Goal: Task Accomplishment & Management: Complete application form

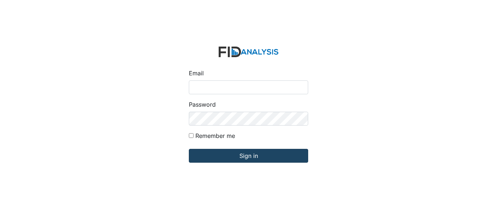
type input "[EMAIL_ADDRESS][PERSON_NAME][DOMAIN_NAME]"
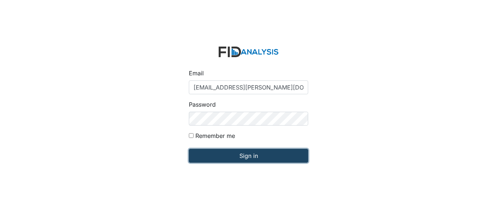
click at [268, 157] on input "Sign in" at bounding box center [248, 156] width 119 height 14
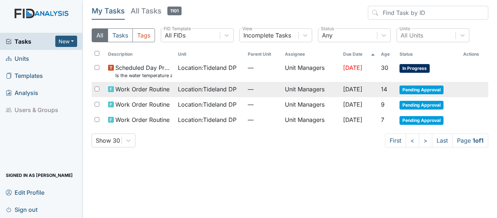
click at [268, 93] on span "—" at bounding box center [263, 89] width 31 height 9
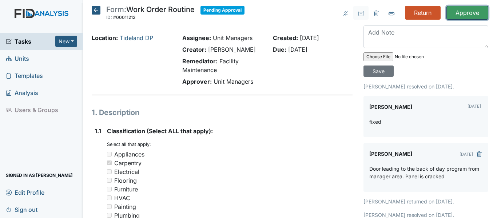
click at [459, 12] on input "Approve" at bounding box center [467, 13] width 42 height 14
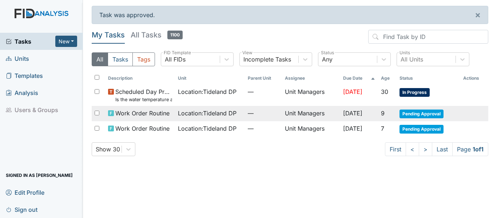
click at [358, 115] on span "Aug 28, 2025" at bounding box center [352, 112] width 19 height 7
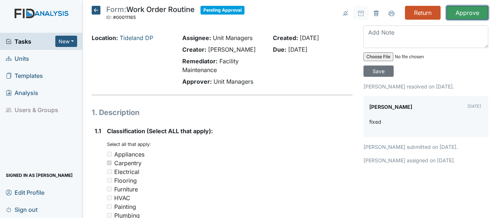
click at [456, 13] on input "Approve" at bounding box center [467, 13] width 42 height 14
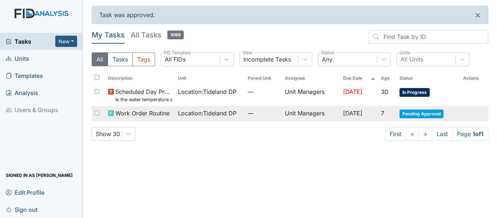
click at [326, 109] on td "Unit Managers" at bounding box center [311, 113] width 58 height 15
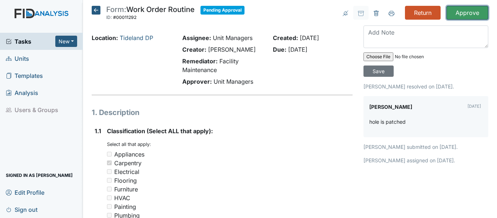
click at [461, 8] on input "Approve" at bounding box center [467, 13] width 42 height 14
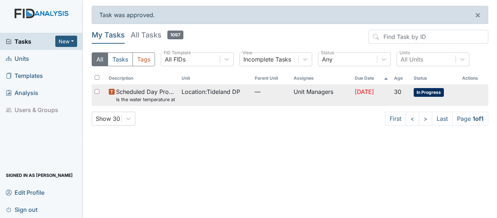
click at [253, 97] on td "—" at bounding box center [271, 94] width 39 height 21
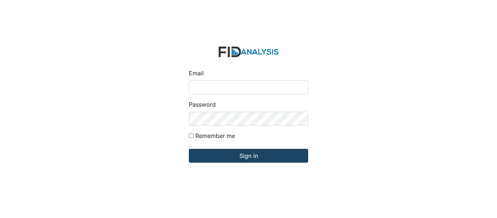
type input "[EMAIL_ADDRESS][PERSON_NAME][DOMAIN_NAME]"
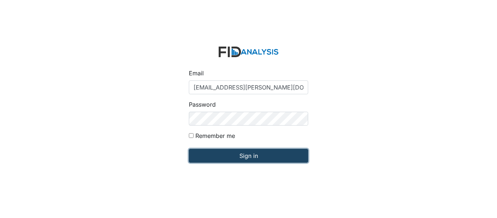
click at [261, 156] on input "Sign in" at bounding box center [248, 156] width 119 height 14
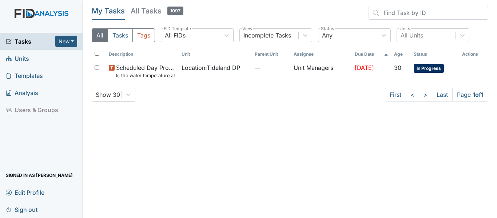
click at [34, 60] on link "Units" at bounding box center [41, 58] width 83 height 17
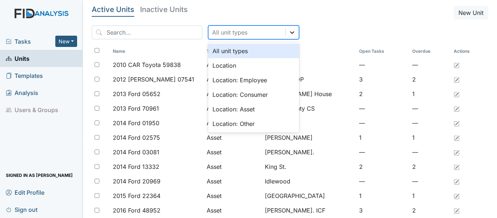
click at [288, 33] on icon at bounding box center [291, 32] width 7 height 7
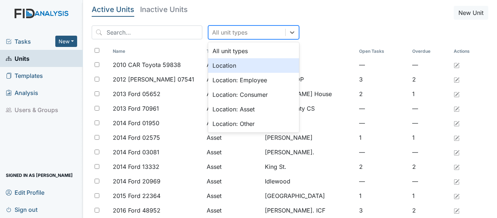
click at [268, 64] on div "Location" at bounding box center [253, 65] width 91 height 15
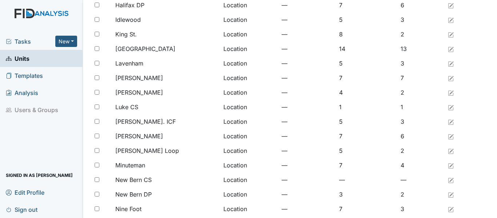
scroll to position [598, 0]
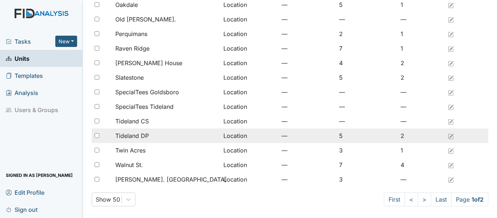
click at [137, 137] on span "Tideland DP" at bounding box center [131, 135] width 33 height 9
click at [132, 140] on span "Tideland DP" at bounding box center [131, 135] width 33 height 9
click at [129, 137] on span "Tideland DP" at bounding box center [131, 135] width 33 height 9
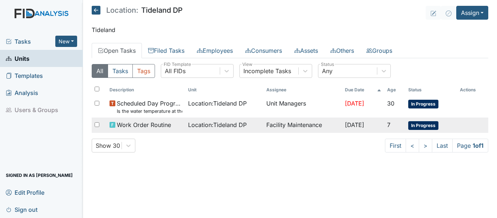
click at [278, 123] on td "Facility Maintenance" at bounding box center [302, 124] width 78 height 15
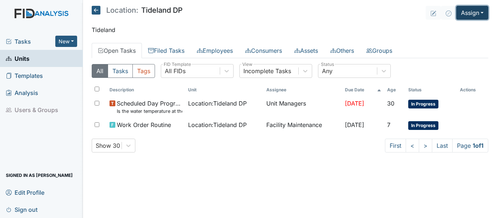
click at [482, 15] on button "Assign" at bounding box center [472, 13] width 32 height 14
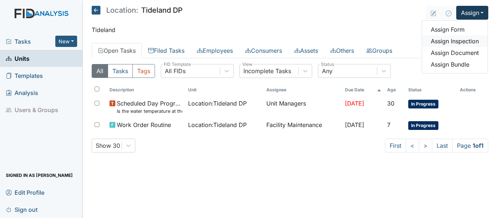
click at [462, 37] on link "Assign Inspection" at bounding box center [454, 41] width 65 height 12
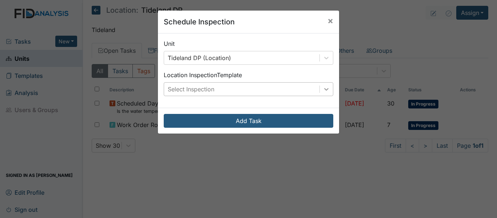
click at [324, 91] on icon at bounding box center [325, 88] width 7 height 7
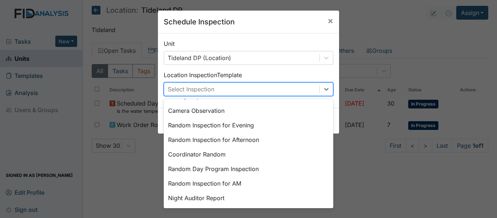
scroll to position [67, 0]
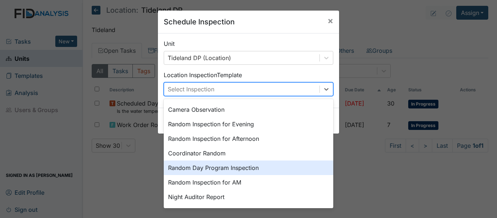
click at [271, 165] on div "Random Day Program Inspection" at bounding box center [248, 167] width 169 height 15
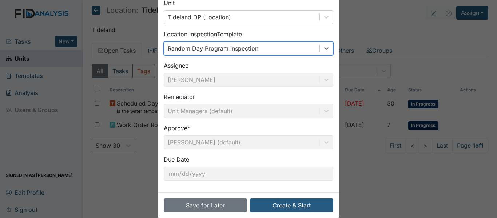
scroll to position [51, 0]
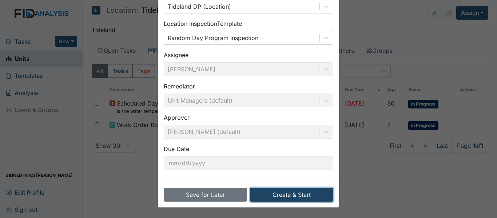
click at [294, 194] on button "Create & Start" at bounding box center [291, 195] width 83 height 14
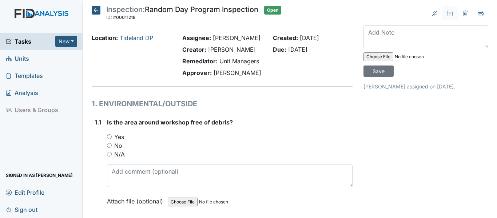
click at [109, 139] on input "Yes" at bounding box center [109, 136] width 5 height 5
radio input "true"
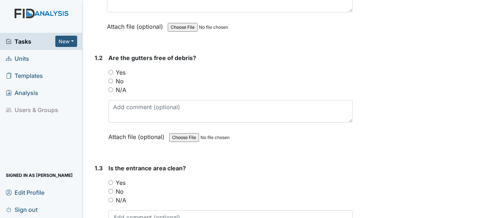
scroll to position [194, 0]
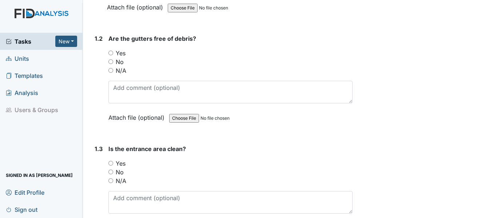
click at [113, 55] on input "Yes" at bounding box center [110, 53] width 5 height 5
radio input "true"
click at [110, 165] on input "Yes" at bounding box center [110, 163] width 5 height 5
radio input "true"
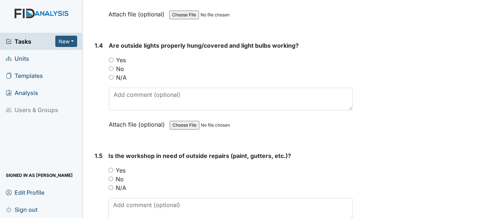
scroll to position [412, 0]
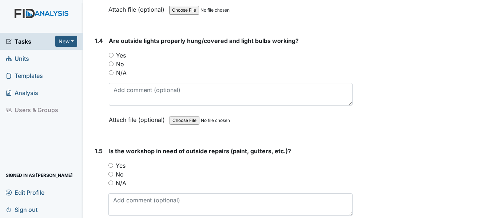
click at [112, 57] on input "Yes" at bounding box center [111, 55] width 5 height 5
radio input "true"
click at [109, 176] on input "No" at bounding box center [110, 174] width 5 height 5
radio input "true"
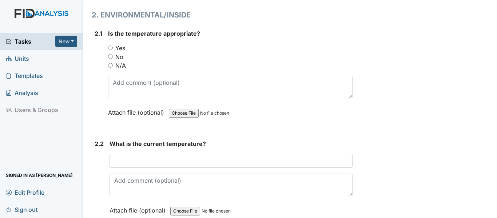
scroll to position [678, 0]
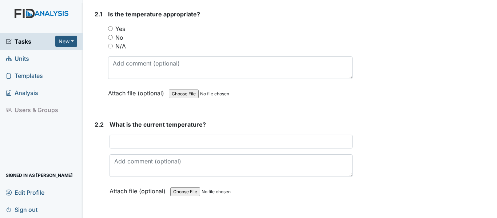
click at [110, 31] on input "Yes" at bounding box center [110, 28] width 5 height 5
radio input "true"
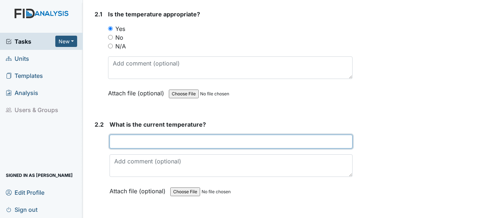
click at [148, 148] on input "text" at bounding box center [230, 141] width 243 height 14
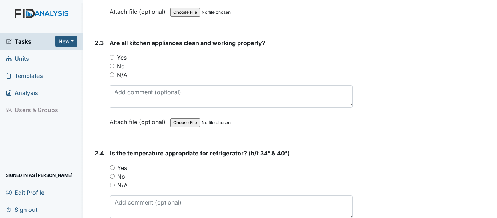
scroll to position [887, 0]
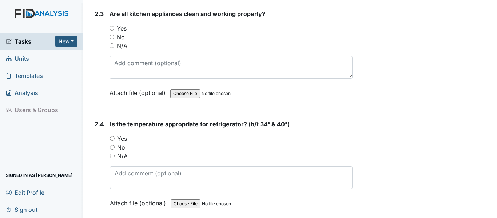
type input "72"
click at [111, 31] on input "Yes" at bounding box center [111, 28] width 5 height 5
radio input "true"
click at [110, 141] on input "Yes" at bounding box center [112, 138] width 5 height 5
radio input "true"
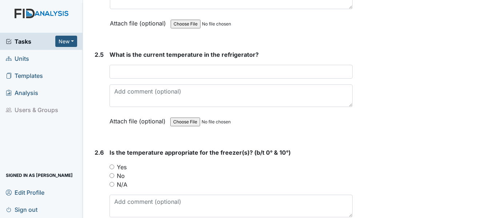
scroll to position [1076, 0]
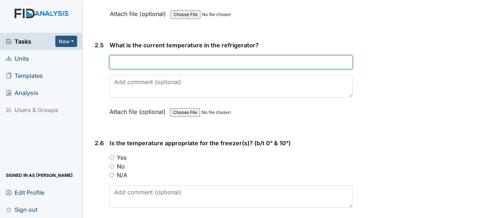
click at [226, 69] on input "text" at bounding box center [230, 62] width 243 height 14
type input "38"
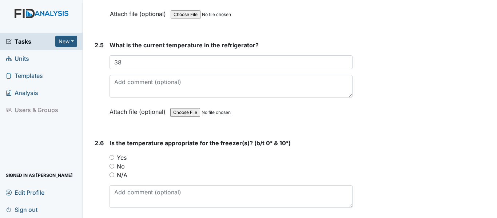
click at [112, 160] on input "Yes" at bounding box center [111, 157] width 5 height 5
radio input "true"
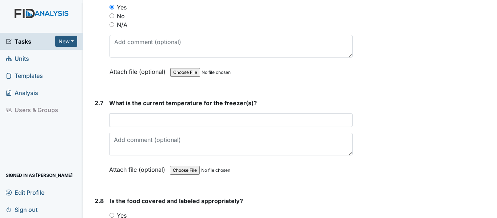
scroll to position [1265, 0]
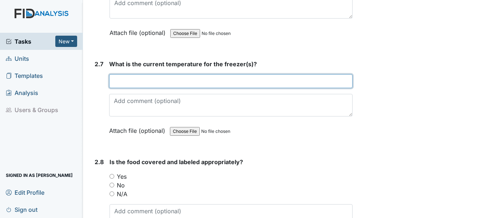
click at [187, 88] on input "text" at bounding box center [230, 81] width 243 height 14
type input "9"
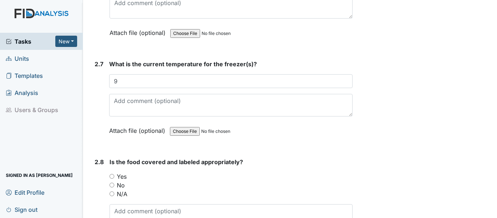
click at [112, 178] on input "Yes" at bounding box center [111, 176] width 5 height 5
radio input "true"
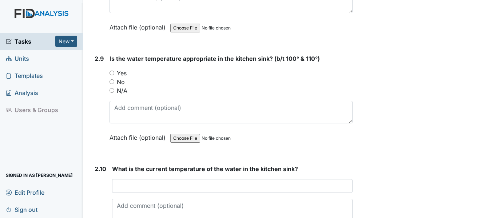
scroll to position [1497, 0]
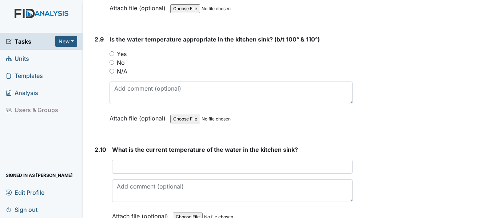
click at [110, 56] on input "Yes" at bounding box center [111, 53] width 5 height 5
radio input "true"
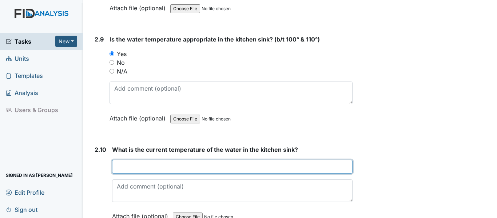
click at [141, 173] on input "text" at bounding box center [232, 167] width 240 height 14
type input "119"
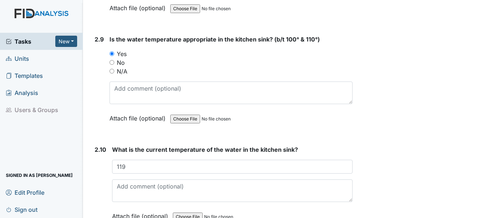
click at [113, 65] on input "No" at bounding box center [111, 62] width 5 height 5
radio input "true"
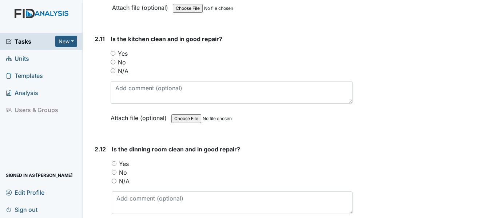
scroll to position [1710, 0]
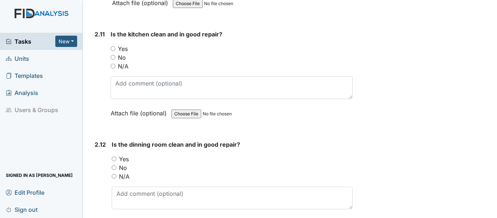
click at [111, 51] on input "Yes" at bounding box center [113, 48] width 5 height 5
radio input "true"
click at [114, 161] on input "Yes" at bounding box center [114, 158] width 5 height 5
radio input "true"
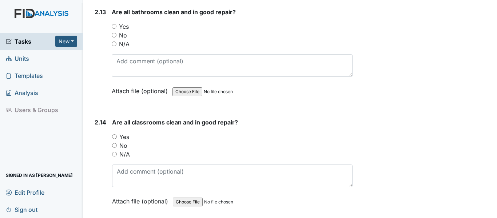
scroll to position [1957, 0]
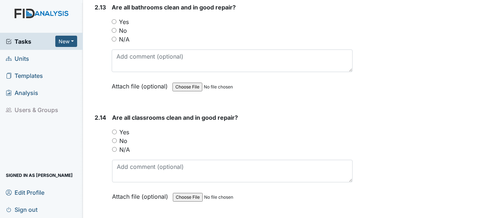
click at [114, 24] on input "Yes" at bounding box center [114, 21] width 5 height 5
radio input "true"
click at [111, 150] on div "2.14 Are all classrooms clean and in good repair? You must select one of the be…" at bounding box center [222, 162] width 261 height 99
click at [113, 134] on input "Yes" at bounding box center [114, 131] width 5 height 5
radio input "true"
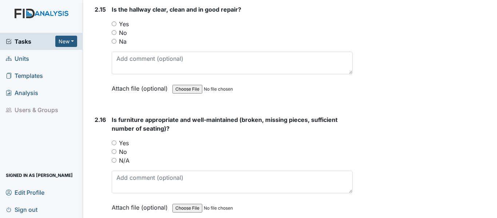
scroll to position [2180, 0]
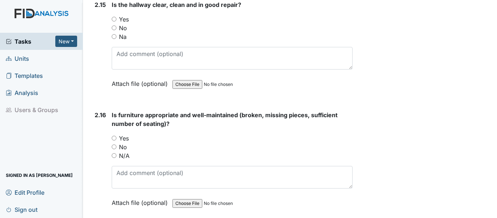
drag, startPoint x: 114, startPoint y: 36, endPoint x: 116, endPoint y: 43, distance: 6.8
click at [114, 21] on input "Yes" at bounding box center [114, 19] width 5 height 5
radio input "true"
click at [115, 140] on input "Yes" at bounding box center [114, 138] width 5 height 5
radio input "true"
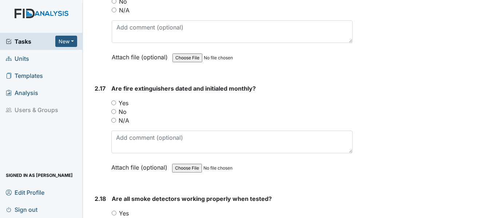
scroll to position [2384, 0]
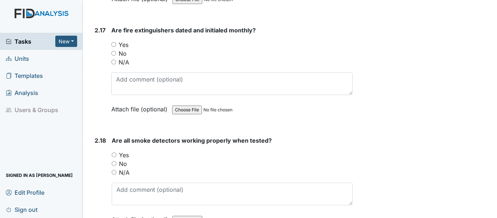
click at [116, 49] on div "Yes" at bounding box center [231, 44] width 241 height 9
click at [115, 47] on input "Yes" at bounding box center [113, 44] width 5 height 5
radio input "true"
click at [115, 174] on input "N/A" at bounding box center [114, 172] width 5 height 5
radio input "true"
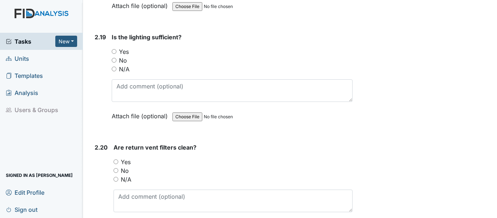
scroll to position [2602, 0]
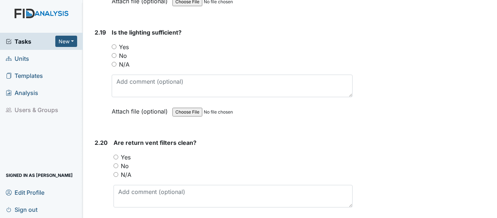
click at [112, 49] on input "Yes" at bounding box center [114, 46] width 5 height 5
radio input "true"
click at [117, 159] on input "Yes" at bounding box center [115, 156] width 5 height 5
radio input "true"
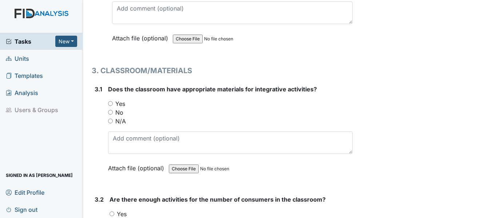
scroll to position [2941, 0]
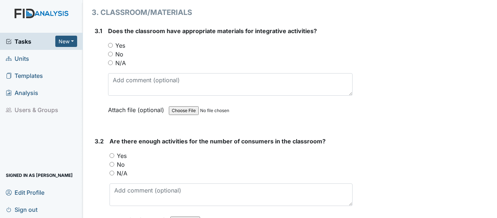
click at [109, 48] on input "Yes" at bounding box center [110, 45] width 5 height 5
radio input "true"
click at [112, 158] on input "Yes" at bounding box center [111, 155] width 5 height 5
radio input "true"
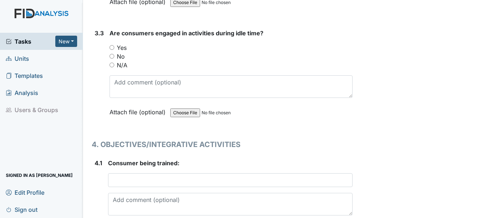
scroll to position [3193, 0]
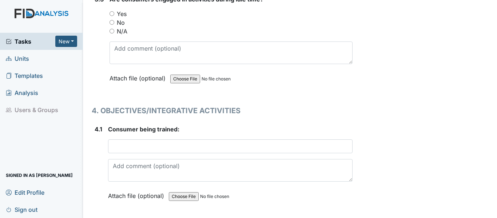
click at [113, 16] on input "Yes" at bounding box center [111, 13] width 5 height 5
radio input "true"
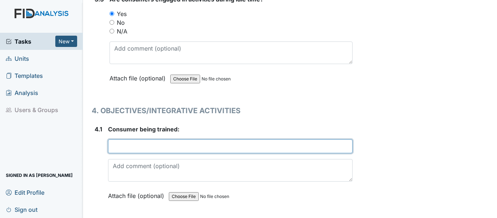
click at [119, 153] on input "text" at bounding box center [230, 146] width 244 height 14
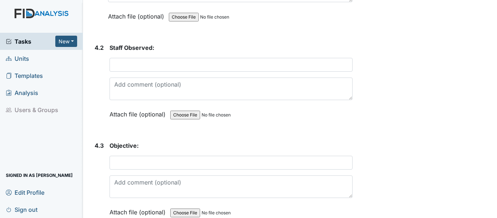
scroll to position [3382, 0]
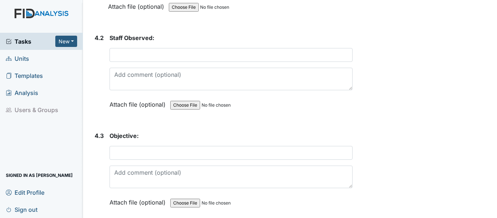
type input "D. Bennett"
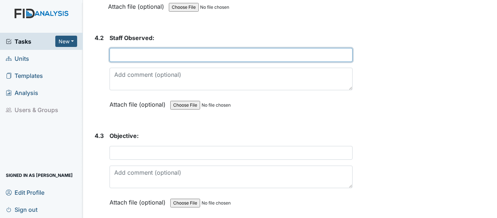
click at [127, 62] on input "text" at bounding box center [230, 55] width 243 height 14
type input "COMO30: ID Comm. Members"
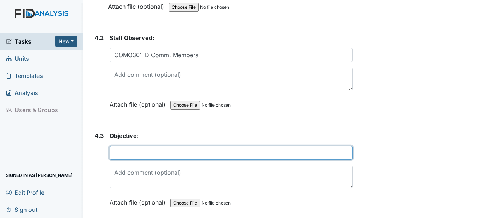
click at [133, 160] on input "text" at bounding box center [230, 153] width 243 height 14
type input "COMO30: Id. Comm. members"
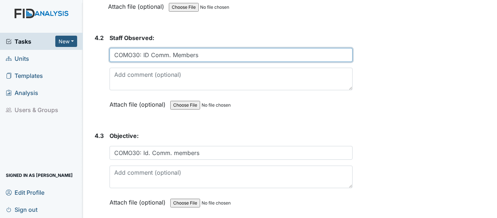
drag, startPoint x: 204, startPoint y: 71, endPoint x: 113, endPoint y: 70, distance: 90.5
click at [113, 62] on input "COMO30: ID Comm. Members" at bounding box center [230, 55] width 243 height 14
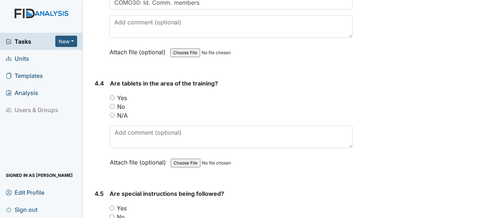
scroll to position [3600, 0]
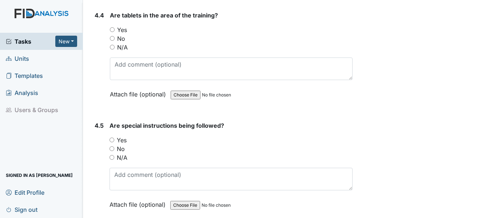
type input "R. Griffin"
click at [112, 32] on input "Yes" at bounding box center [112, 29] width 5 height 5
radio input "true"
click at [112, 142] on input "Yes" at bounding box center [111, 139] width 5 height 5
radio input "true"
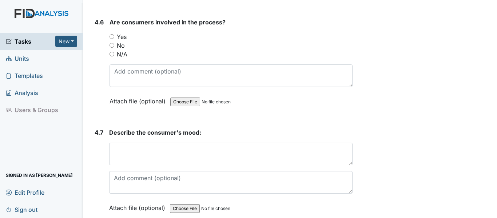
scroll to position [3847, 0]
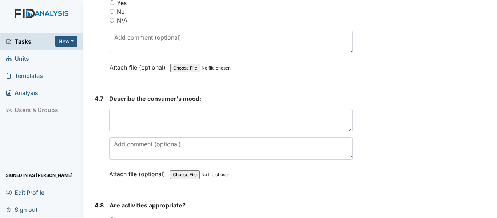
click at [110, 5] on input "Yes" at bounding box center [111, 2] width 5 height 5
radio input "true"
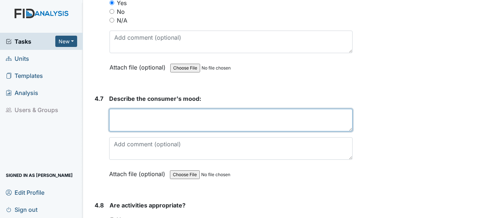
click at [127, 131] on textarea at bounding box center [230, 120] width 243 height 23
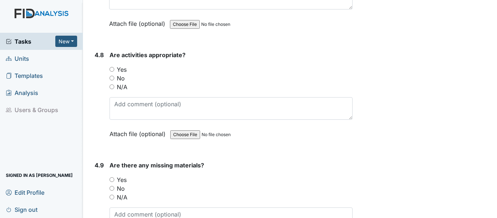
scroll to position [4032, 0]
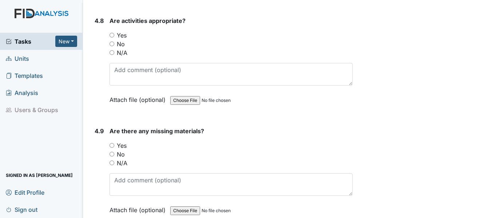
type textarea "eager"
click at [111, 37] on input "Yes" at bounding box center [111, 35] width 5 height 5
radio input "true"
click at [111, 156] on input "No" at bounding box center [111, 154] width 5 height 5
radio input "true"
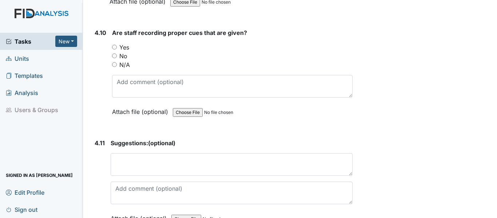
scroll to position [4269, 0]
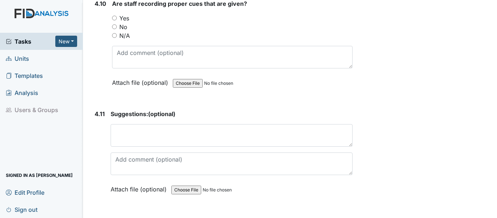
click at [113, 20] on input "Yes" at bounding box center [114, 18] width 5 height 5
radio input "true"
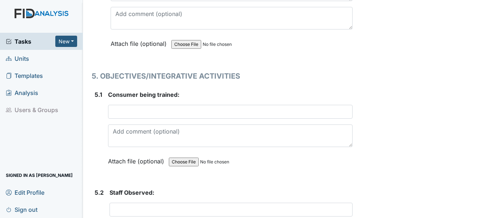
scroll to position [4453, 0]
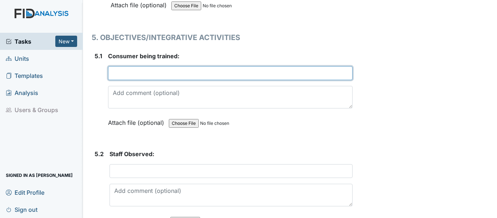
click at [121, 80] on input "text" at bounding box center [230, 73] width 244 height 14
type input "K. Branch"
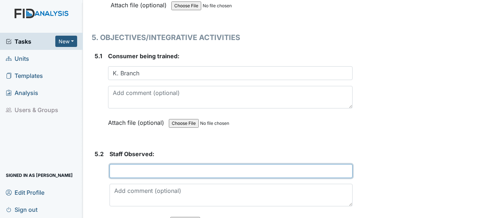
click at [117, 178] on input "text" at bounding box center [230, 171] width 243 height 14
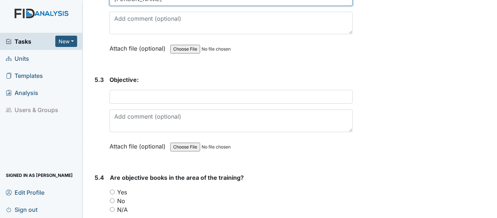
scroll to position [4562, 0]
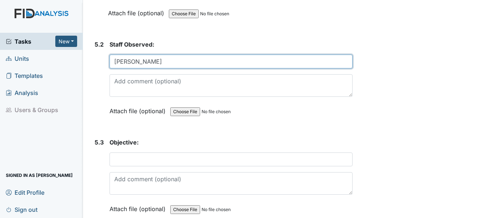
type input "M. Kirkland"
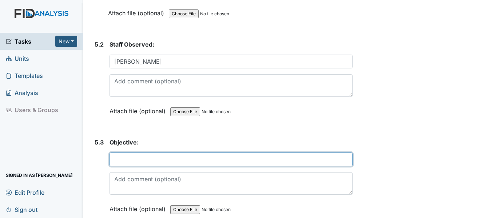
click at [130, 166] on input "text" at bounding box center [230, 159] width 243 height 14
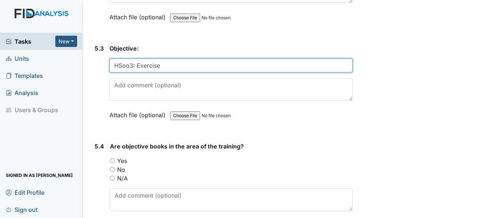
scroll to position [4735, 0]
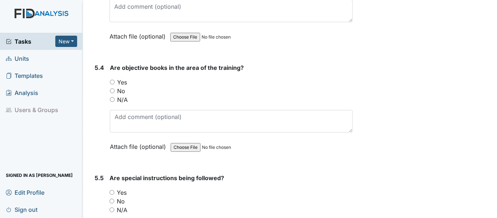
type input "HSoo3: Exercise"
click at [113, 84] on input "Yes" at bounding box center [112, 82] width 5 height 5
radio input "true"
click at [113, 194] on input "Yes" at bounding box center [111, 192] width 5 height 5
radio input "true"
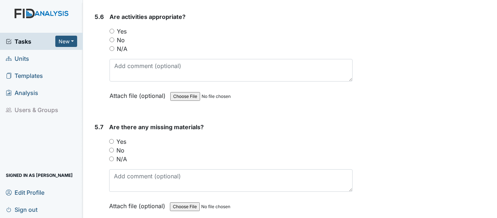
scroll to position [5016, 0]
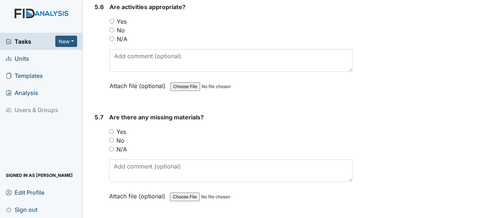
click at [108, 37] on div "5.6 Are activities appropriate? You must select one of the below options. Yes N…" at bounding box center [222, 52] width 261 height 99
click at [112, 24] on input "Yes" at bounding box center [111, 21] width 5 height 5
radio input "true"
click at [112, 142] on input "No" at bounding box center [111, 140] width 5 height 5
radio input "true"
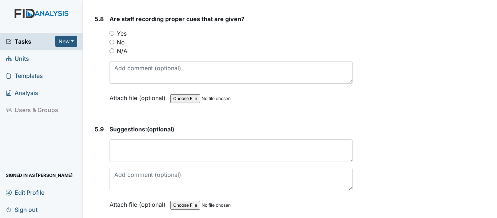
scroll to position [5238, 0]
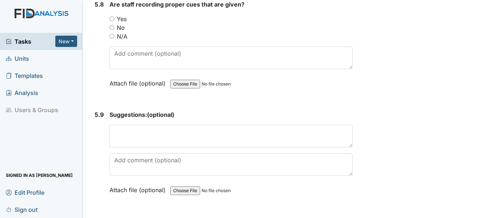
click at [109, 35] on div "5.8 Are staff recording proper cues that are given? You must select one of the …" at bounding box center [222, 49] width 261 height 99
click at [112, 21] on input "Yes" at bounding box center [111, 18] width 5 height 5
radio input "true"
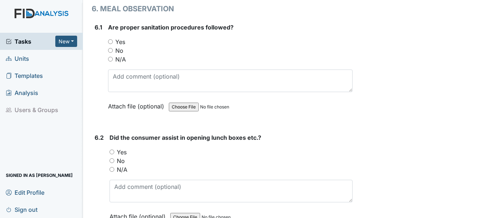
scroll to position [5490, 0]
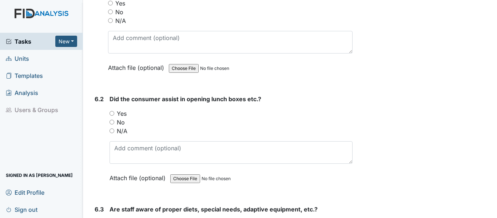
click at [110, 5] on input "Yes" at bounding box center [110, 3] width 5 height 5
radio input "true"
click at [111, 116] on input "Yes" at bounding box center [111, 113] width 5 height 5
radio input "true"
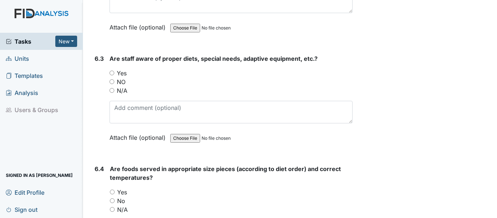
scroll to position [5675, 0]
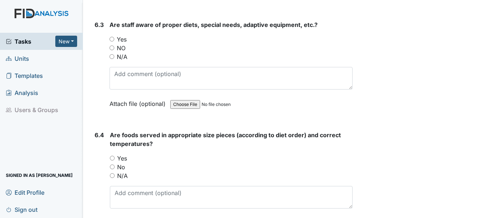
click at [114, 41] on input "Yes" at bounding box center [111, 39] width 5 height 5
radio input "true"
click at [111, 160] on input "Yes" at bounding box center [112, 158] width 5 height 5
radio input "true"
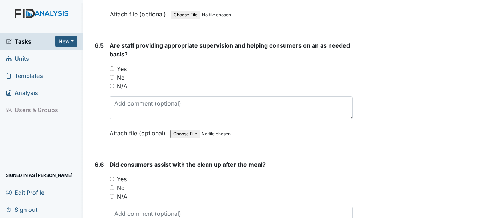
scroll to position [5903, 0]
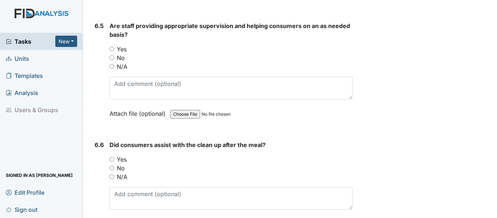
click at [114, 51] on input "Yes" at bounding box center [111, 49] width 5 height 5
radio input "true"
drag, startPoint x: 111, startPoint y: 175, endPoint x: 161, endPoint y: 196, distance: 54.9
click at [112, 161] on input "Yes" at bounding box center [111, 159] width 5 height 5
radio input "true"
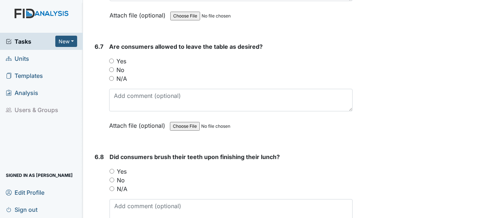
scroll to position [6130, 0]
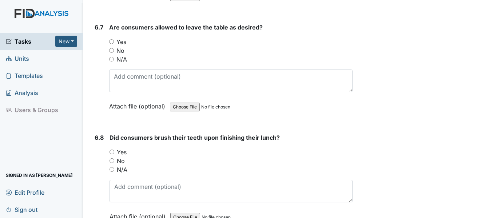
click at [113, 44] on input "Yes" at bounding box center [111, 41] width 5 height 5
radio input "true"
click at [110, 154] on input "Yes" at bounding box center [111, 151] width 5 height 5
radio input "true"
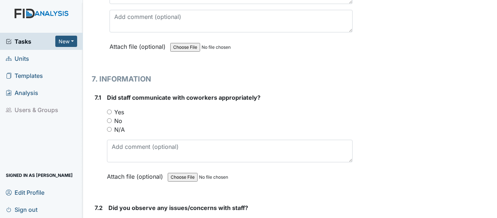
scroll to position [6469, 0]
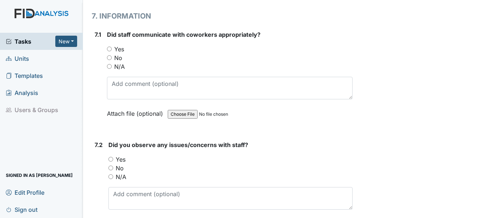
click at [111, 51] on input "Yes" at bounding box center [109, 49] width 5 height 5
radio input "true"
click at [111, 161] on input "Yes" at bounding box center [110, 159] width 5 height 5
radio input "true"
click at [109, 170] on input "No" at bounding box center [110, 167] width 5 height 5
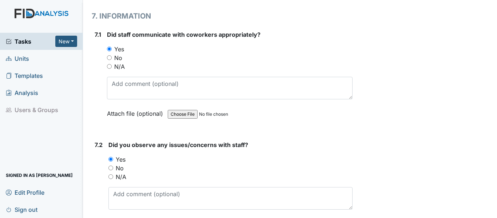
radio input "true"
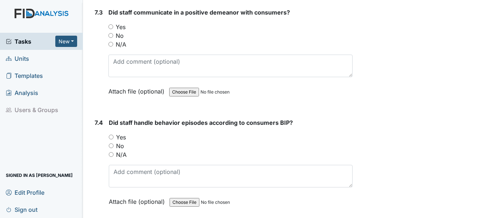
scroll to position [6717, 0]
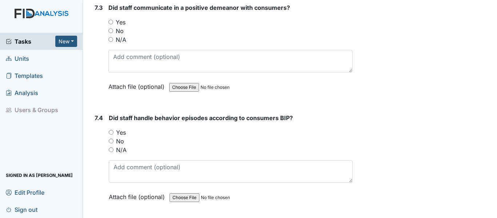
click at [112, 24] on input "Yes" at bounding box center [110, 22] width 5 height 5
radio input "true"
drag, startPoint x: 111, startPoint y: 148, endPoint x: 122, endPoint y: 154, distance: 13.3
click at [113, 134] on input "Yes" at bounding box center [111, 132] width 5 height 5
radio input "true"
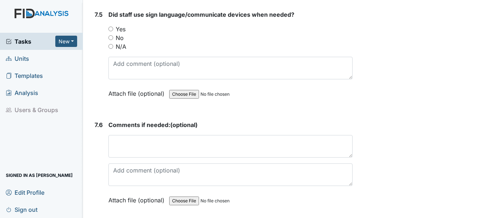
scroll to position [6935, 0]
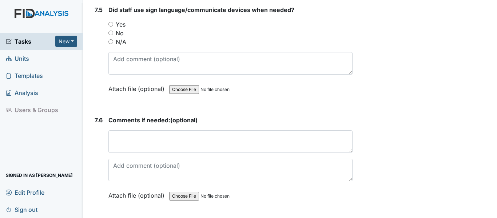
click at [113, 27] on input "Yes" at bounding box center [110, 24] width 5 height 5
radio input "true"
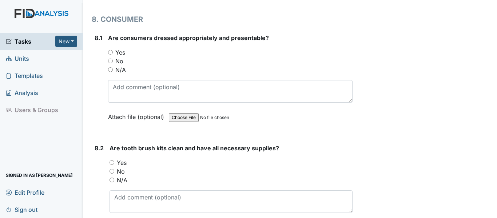
scroll to position [7172, 0]
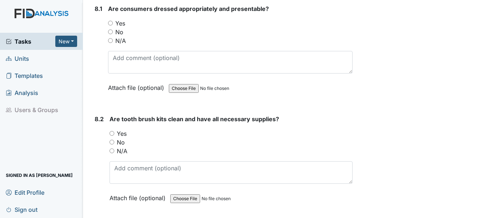
click at [109, 25] on input "Yes" at bounding box center [110, 23] width 5 height 5
radio input "true"
click at [113, 136] on input "Yes" at bounding box center [111, 133] width 5 height 5
radio input "true"
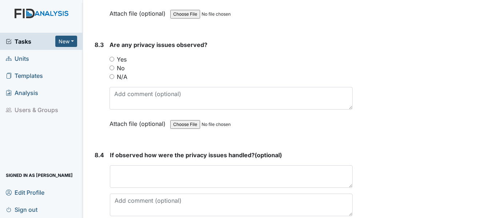
scroll to position [7390, 0]
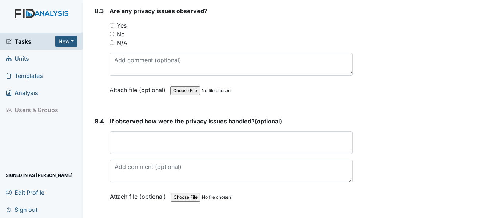
click at [111, 36] on input "No" at bounding box center [111, 34] width 5 height 5
radio input "true"
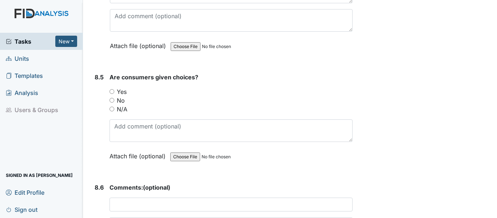
scroll to position [7599, 0]
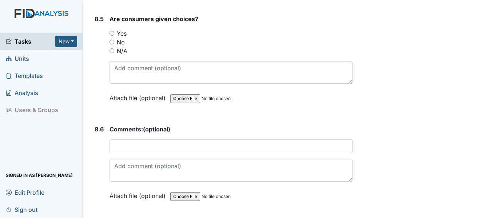
click at [114, 36] on input "Yes" at bounding box center [111, 33] width 5 height 5
radio input "true"
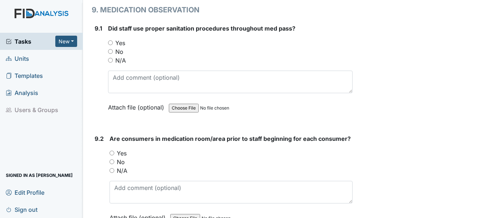
scroll to position [7831, 0]
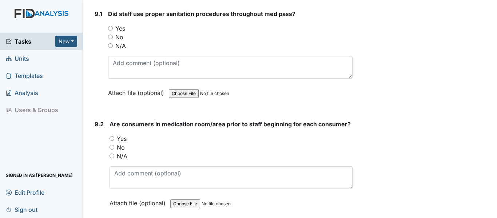
click at [111, 31] on input "Yes" at bounding box center [110, 28] width 5 height 5
radio input "true"
drag, startPoint x: 112, startPoint y: 155, endPoint x: 121, endPoint y: 159, distance: 9.8
click at [114, 141] on input "Yes" at bounding box center [111, 138] width 5 height 5
radio input "true"
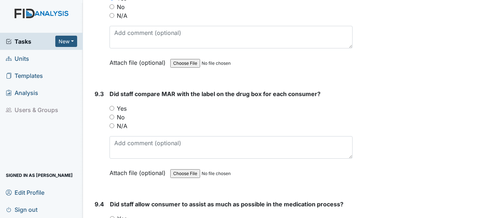
scroll to position [8040, 0]
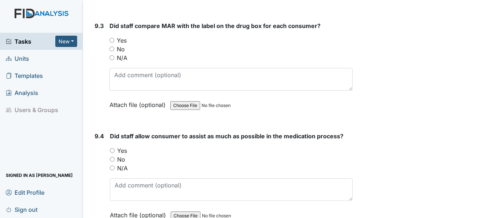
drag, startPoint x: 113, startPoint y: 59, endPoint x: 113, endPoint y: 68, distance: 9.1
click at [113, 43] on input "Yes" at bounding box center [111, 40] width 5 height 5
radio input "true"
click at [114, 153] on input "Yes" at bounding box center [112, 150] width 5 height 5
radio input "true"
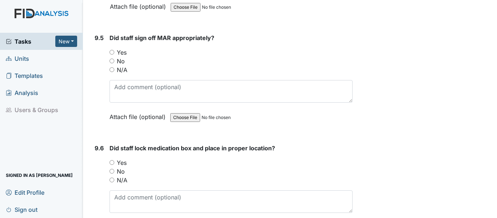
scroll to position [8282, 0]
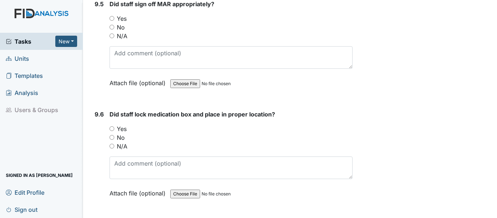
click at [110, 21] on input "Yes" at bounding box center [111, 18] width 5 height 5
radio input "true"
click at [113, 131] on input "Yes" at bounding box center [111, 128] width 5 height 5
radio input "true"
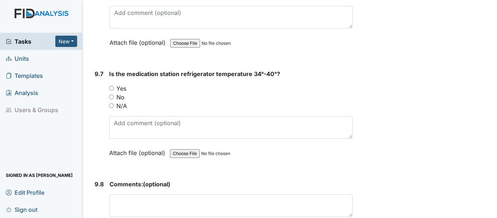
scroll to position [8500, 0]
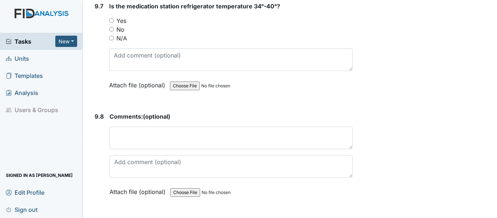
click at [113, 23] on input "Yes" at bounding box center [111, 20] width 5 height 5
radio input "true"
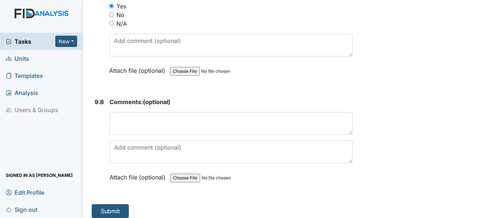
scroll to position [8538, 0]
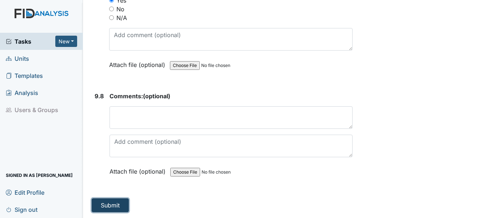
click at [115, 209] on button "Submit" at bounding box center [110, 205] width 37 height 14
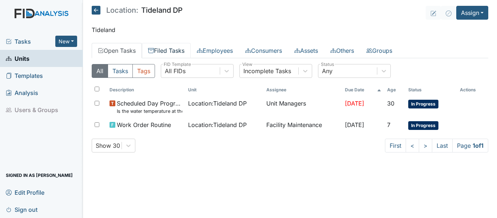
click at [163, 47] on link "Filed Tasks" at bounding box center [166, 50] width 49 height 15
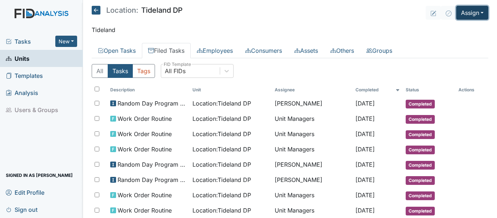
click at [475, 11] on button "Assign" at bounding box center [472, 13] width 32 height 14
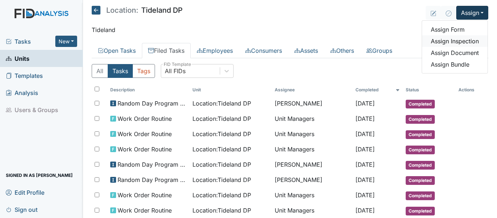
click at [469, 39] on link "Assign Inspection" at bounding box center [454, 41] width 65 height 12
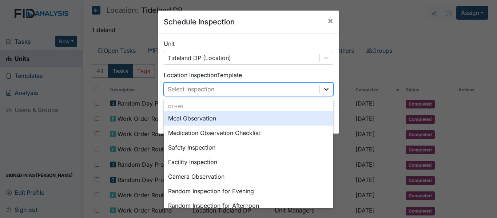
click at [324, 89] on icon at bounding box center [326, 89] width 4 height 3
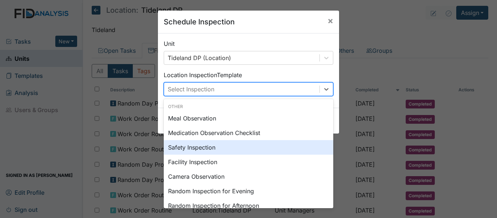
click at [215, 149] on div "Safety Inspection" at bounding box center [248, 147] width 169 height 15
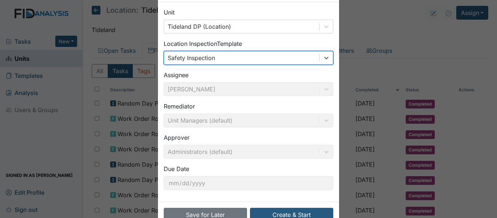
scroll to position [51, 0]
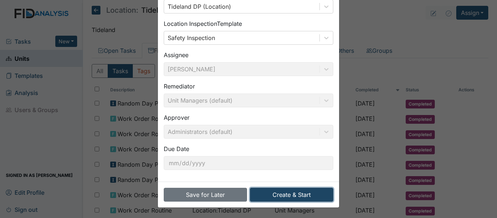
click at [294, 194] on button "Create & Start" at bounding box center [291, 195] width 83 height 14
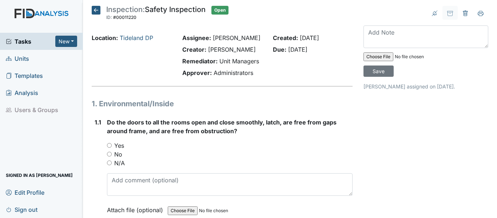
click at [107, 148] on input "Yes" at bounding box center [109, 145] width 5 height 5
radio input "true"
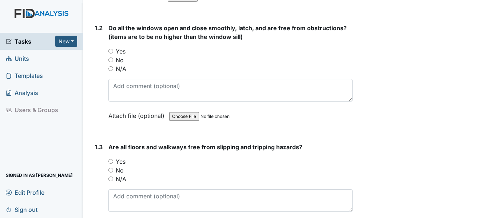
scroll to position [237, 0]
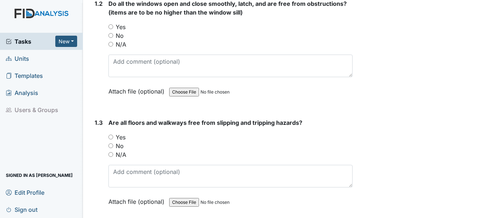
click at [108, 63] on div "1.2 Do all the windows open and close smoothly, latch, and are free from obstru…" at bounding box center [222, 52] width 261 height 107
drag, startPoint x: 108, startPoint y: 155, endPoint x: 108, endPoint y: 141, distance: 13.8
click at [108, 139] on input "Yes" at bounding box center [110, 136] width 5 height 5
radio input "true"
click at [111, 47] on input "N/A" at bounding box center [110, 44] width 5 height 5
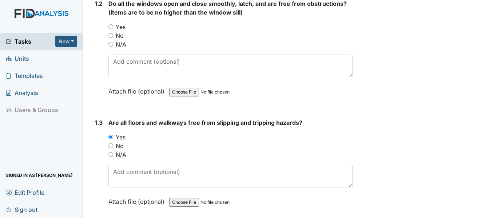
radio input "true"
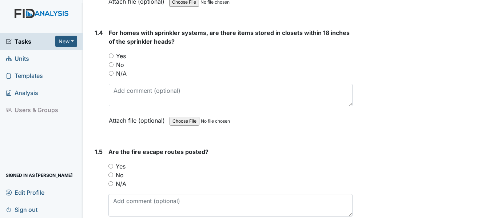
scroll to position [448, 0]
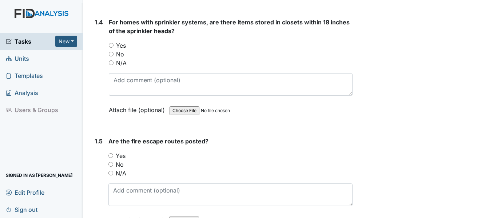
click at [109, 79] on div "1.4 For homes with sprinkler systems, are there items stored in closets within …" at bounding box center [222, 71] width 261 height 107
click at [112, 65] on input "N/A" at bounding box center [111, 62] width 5 height 5
radio input "true"
click at [110, 158] on input "Yes" at bounding box center [110, 155] width 5 height 5
radio input "true"
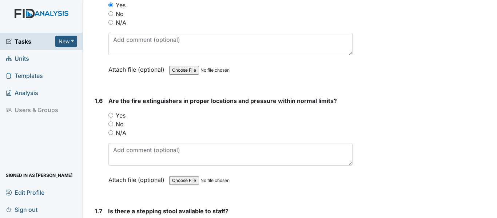
scroll to position [661, 0]
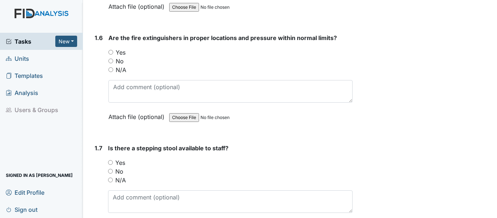
click at [109, 55] on input "Yes" at bounding box center [110, 52] width 5 height 5
radio input "true"
click at [112, 165] on input "Yes" at bounding box center [110, 162] width 5 height 5
radio input "true"
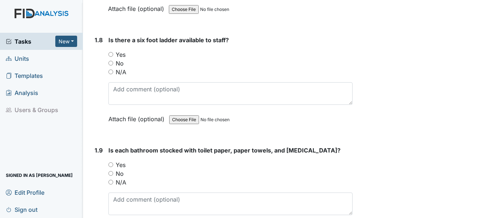
scroll to position [899, 0]
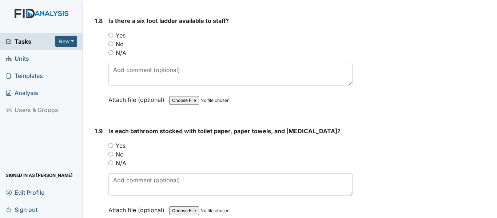
click at [109, 37] on input "Yes" at bounding box center [110, 35] width 5 height 5
radio input "true"
click at [108, 164] on div "1.9 Is each bathroom stocked with toilet paper, paper towels, and antibacterial…" at bounding box center [222, 176] width 261 height 99
click at [110, 148] on input "Yes" at bounding box center [110, 145] width 5 height 5
radio input "true"
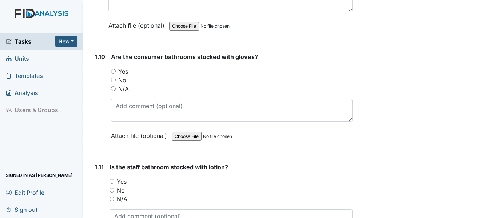
scroll to position [1136, 0]
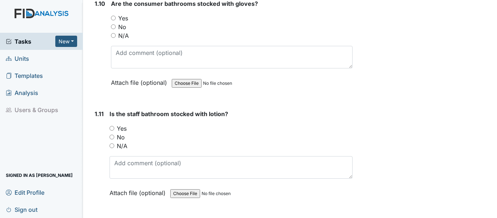
click at [113, 20] on input "Yes" at bounding box center [113, 18] width 5 height 5
radio input "true"
click at [112, 133] on div "Yes" at bounding box center [230, 128] width 243 height 9
click at [111, 133] on div "Yes" at bounding box center [230, 128] width 243 height 9
drag, startPoint x: 112, startPoint y: 145, endPoint x: 116, endPoint y: 146, distance: 4.9
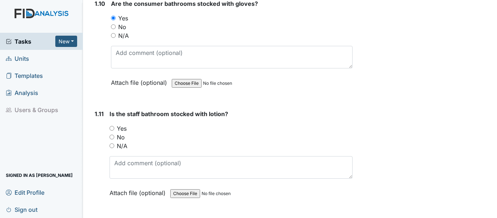
click at [112, 130] on input "Yes" at bounding box center [111, 128] width 5 height 5
radio input "true"
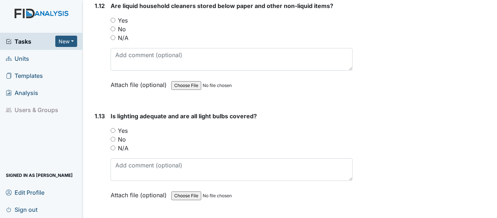
scroll to position [1359, 0]
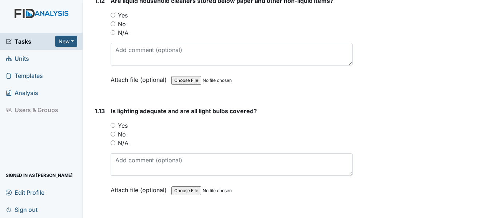
click at [114, 17] on input "Yes" at bounding box center [113, 15] width 5 height 5
radio input "true"
drag, startPoint x: 111, startPoint y: 142, endPoint x: 121, endPoint y: 143, distance: 10.3
click at [112, 128] on input "Yes" at bounding box center [113, 125] width 5 height 5
radio input "true"
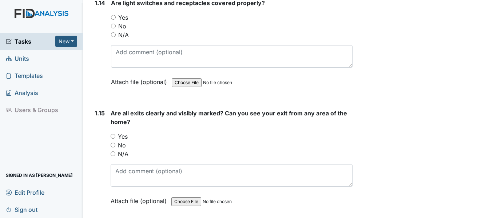
scroll to position [1587, 0]
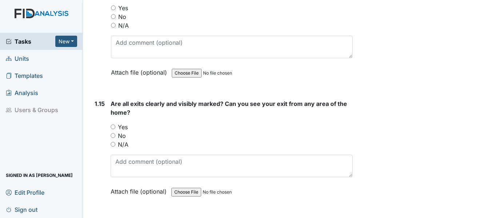
click at [110, 25] on div "1.14 Are light switches and receptacles covered properly? You must select one o…" at bounding box center [222, 38] width 261 height 99
click at [112, 10] on input "Yes" at bounding box center [113, 7] width 5 height 5
radio input "true"
click at [111, 129] on input "Yes" at bounding box center [113, 126] width 5 height 5
radio input "true"
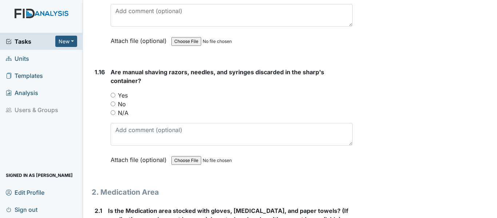
scroll to position [1776, 0]
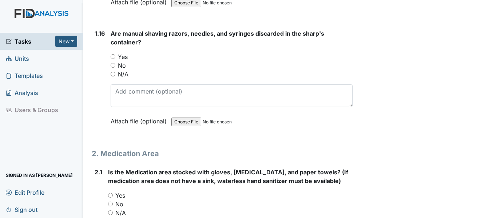
click at [115, 59] on input "Yes" at bounding box center [113, 56] width 5 height 5
radio input "true"
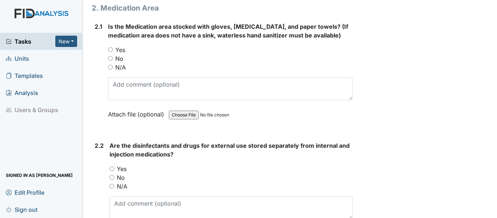
scroll to position [1941, 0]
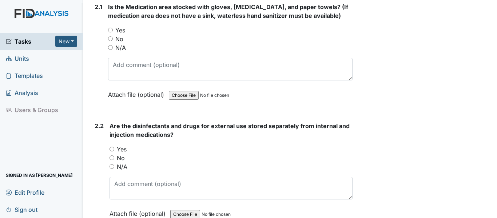
click at [111, 32] on input "Yes" at bounding box center [110, 30] width 5 height 5
radio input "true"
click at [110, 151] on input "Yes" at bounding box center [111, 148] width 5 height 5
radio input "true"
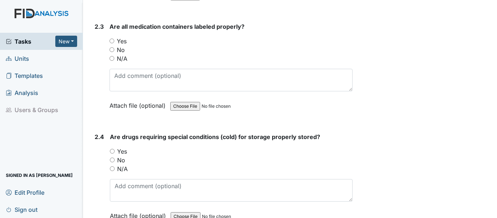
scroll to position [2178, 0]
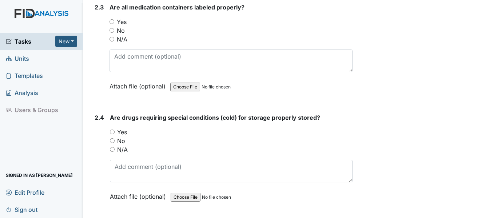
click at [112, 24] on input "Yes" at bounding box center [111, 21] width 5 height 5
radio input "true"
click at [112, 134] on input "Yes" at bounding box center [112, 131] width 5 height 5
radio input "true"
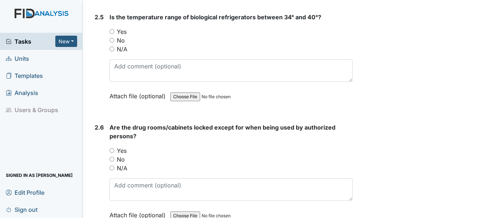
scroll to position [2410, 0]
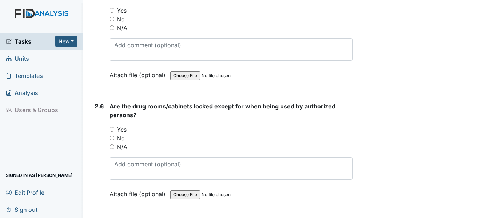
click at [112, 13] on input "Yes" at bounding box center [111, 10] width 5 height 5
radio input "true"
click at [111, 132] on input "Yes" at bounding box center [111, 129] width 5 height 5
radio input "true"
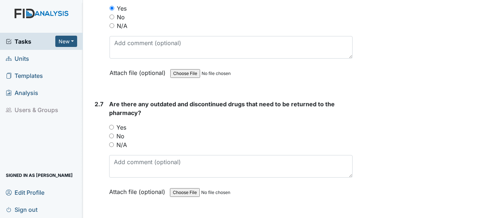
scroll to position [2589, 0]
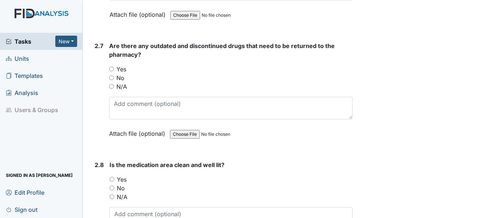
click at [111, 80] on input "No" at bounding box center [111, 77] width 5 height 5
radio input "true"
click at [112, 181] on input "Yes" at bounding box center [111, 179] width 5 height 5
radio input "true"
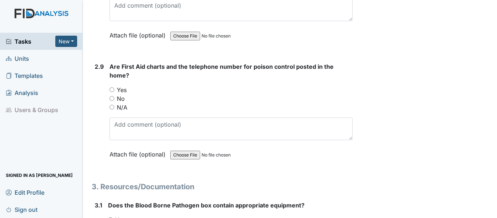
scroll to position [2836, 0]
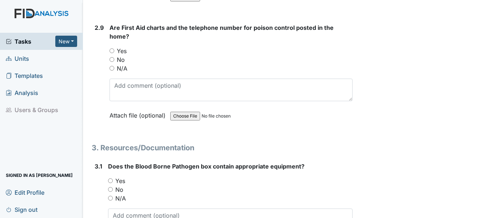
click at [108, 69] on div "2.9 Are First Aid charts and the telephone number for poison control posted in …" at bounding box center [222, 76] width 261 height 107
click at [109, 183] on input "Yes" at bounding box center [110, 180] width 5 height 5
radio input "true"
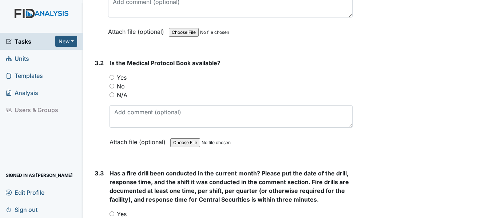
scroll to position [3073, 0]
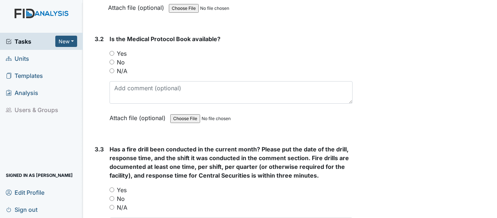
click at [113, 56] on input "Yes" at bounding box center [111, 53] width 5 height 5
radio input "true"
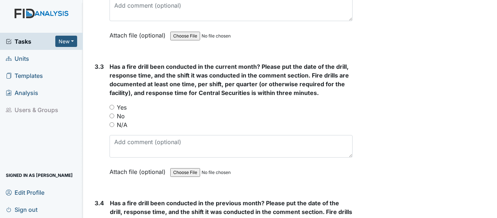
scroll to position [3219, 0]
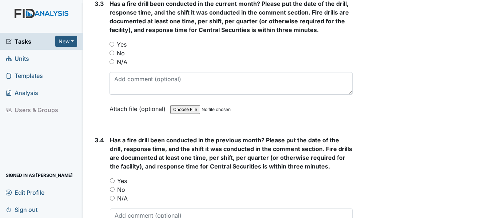
click at [110, 47] on input "Yes" at bounding box center [111, 44] width 5 height 5
radio input "true"
click at [113, 183] on input "Yes" at bounding box center [112, 180] width 5 height 5
radio input "true"
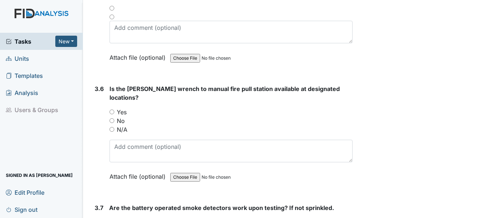
scroll to position [3568, 0]
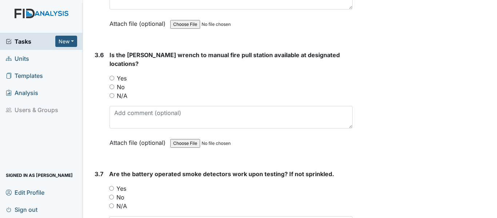
click at [112, 80] on input "Yes" at bounding box center [111, 78] width 5 height 5
radio input "true"
click at [110, 208] on input "N/A" at bounding box center [111, 205] width 5 height 5
radio input "true"
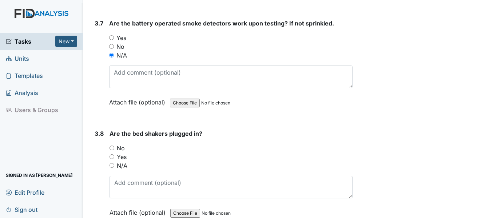
scroll to position [3723, 0]
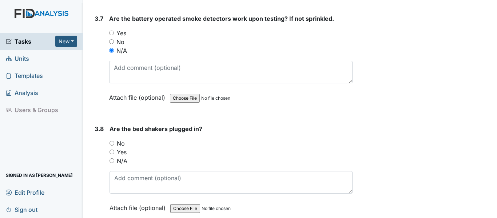
drag, startPoint x: 490, startPoint y: 214, endPoint x: 369, endPoint y: 202, distance: 121.7
click at [481, 211] on main "Inspection: Safety Inspection ID: #00011220 Open Autosaving... Location: Tidela…" at bounding box center [290, 109] width 414 height 218
click at [112, 163] on input "N/A" at bounding box center [111, 160] width 5 height 5
radio input "true"
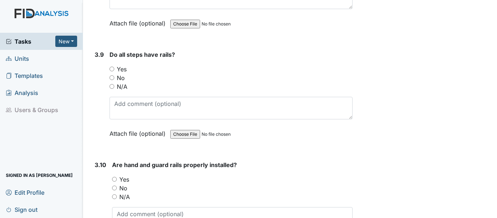
scroll to position [3922, 0]
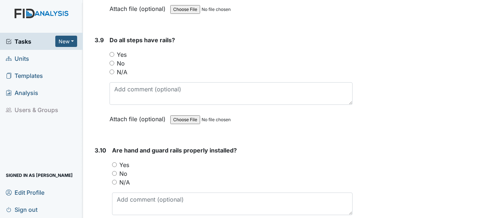
click at [113, 59] on div "Yes" at bounding box center [230, 54] width 243 height 9
click at [113, 167] on input "Yes" at bounding box center [114, 164] width 5 height 5
radio input "true"
click at [111, 74] on input "N/A" at bounding box center [111, 71] width 5 height 5
radio input "true"
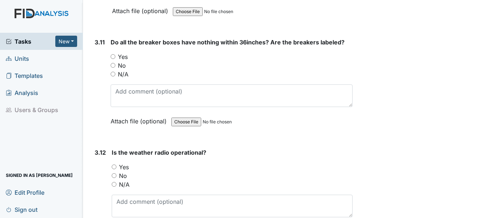
scroll to position [4149, 0]
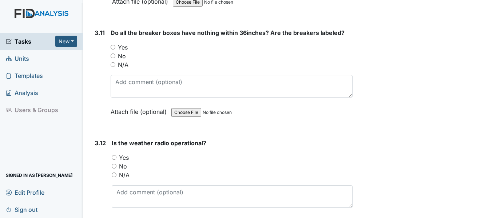
click at [113, 49] on input "Yes" at bounding box center [113, 47] width 5 height 5
radio input "true"
click at [112, 160] on input "Yes" at bounding box center [114, 157] width 5 height 5
radio input "true"
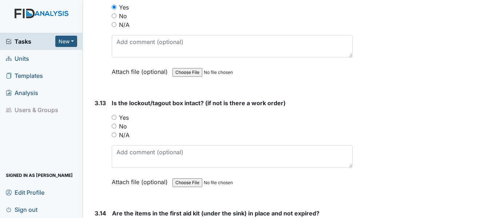
scroll to position [4363, 0]
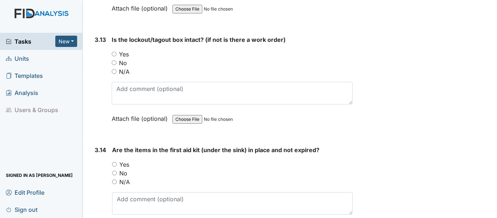
click at [115, 56] on input "Yes" at bounding box center [114, 54] width 5 height 5
radio input "true"
click at [119, 169] on div "Yes" at bounding box center [232, 164] width 240 height 9
click at [115, 166] on input "Yes" at bounding box center [114, 164] width 5 height 5
radio input "true"
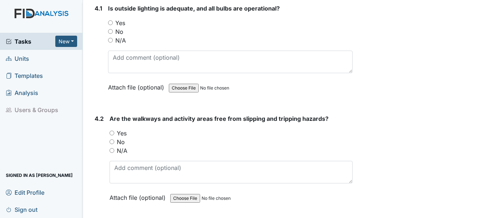
scroll to position [4644, 0]
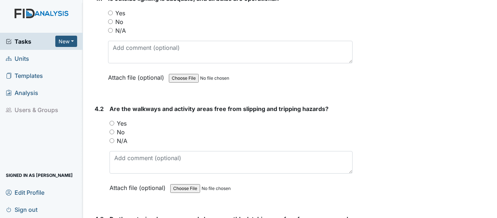
click at [109, 17] on div "Yes" at bounding box center [230, 13] width 244 height 9
click at [109, 15] on input "Yes" at bounding box center [110, 13] width 5 height 5
radio input "true"
click at [110, 125] on input "Yes" at bounding box center [111, 123] width 5 height 5
radio input "true"
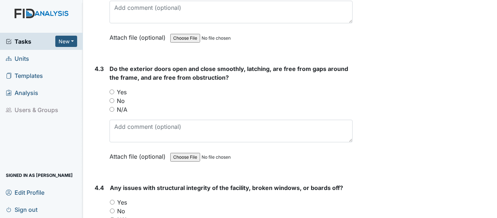
scroll to position [4828, 0]
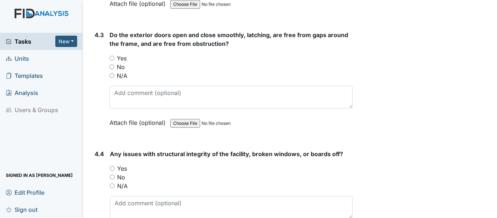
click at [111, 60] on input "Yes" at bounding box center [111, 58] width 5 height 5
radio input "true"
click at [113, 179] on input "No" at bounding box center [112, 176] width 5 height 5
radio input "true"
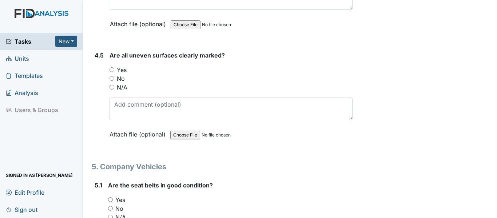
scroll to position [5060, 0]
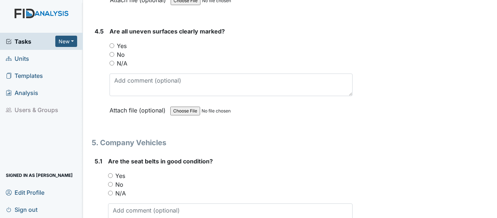
click at [109, 48] on input "Yes" at bounding box center [111, 45] width 5 height 5
radio input "true"
click at [108, 195] on input "N/A" at bounding box center [110, 192] width 5 height 5
radio input "true"
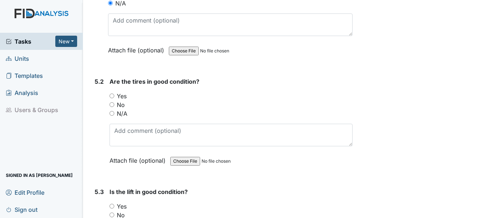
scroll to position [5271, 0]
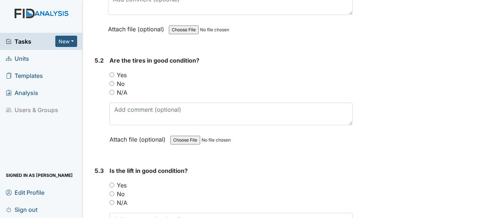
click at [112, 95] on input "N/A" at bounding box center [111, 92] width 5 height 5
radio input "true"
click at [111, 205] on input "N/A" at bounding box center [111, 202] width 5 height 5
radio input "true"
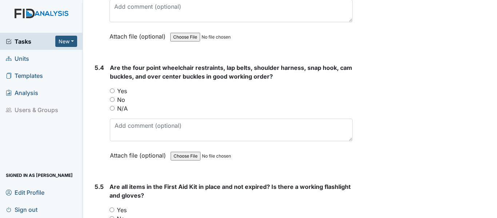
scroll to position [5528, 0]
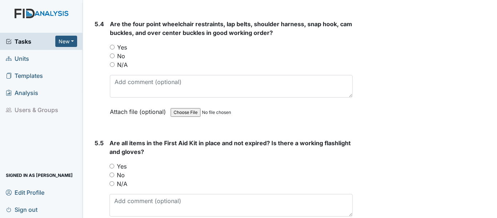
drag, startPoint x: 112, startPoint y: 71, endPoint x: 112, endPoint y: 75, distance: 4.0
click at [112, 67] on input "N/A" at bounding box center [112, 64] width 5 height 5
radio input "true"
click at [113, 186] on input "N/A" at bounding box center [111, 183] width 5 height 5
radio input "true"
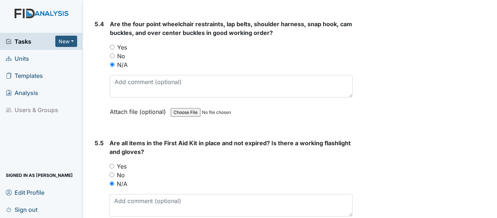
click at [112, 168] on input "Yes" at bounding box center [111, 166] width 5 height 5
radio input "true"
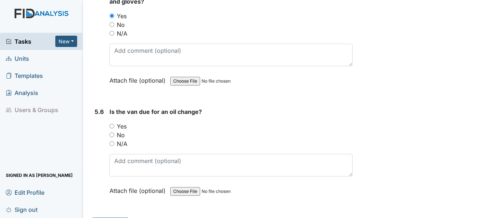
scroll to position [5706, 0]
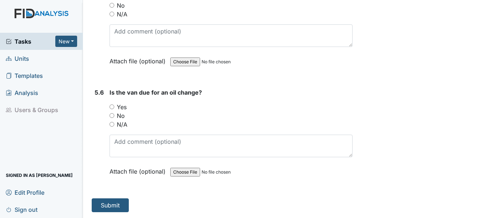
click at [111, 122] on input "N/A" at bounding box center [111, 124] width 5 height 5
radio input "true"
click at [117, 199] on button "Submit" at bounding box center [110, 205] width 37 height 14
